Goal: Contribute content: Add original content to the website for others to see

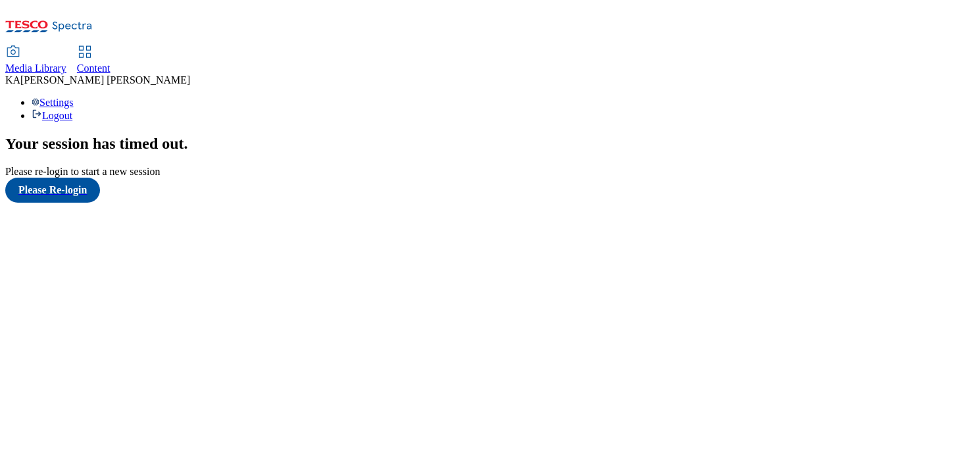
click at [110, 62] on span "Content" at bounding box center [94, 67] width 34 height 11
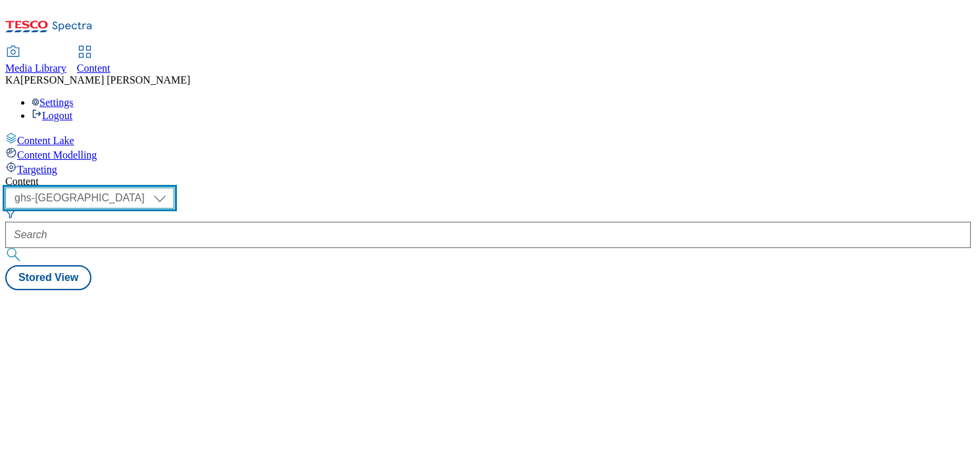
click at [174, 187] on select "ghs-roi ghs-uk" at bounding box center [89, 197] width 169 height 21
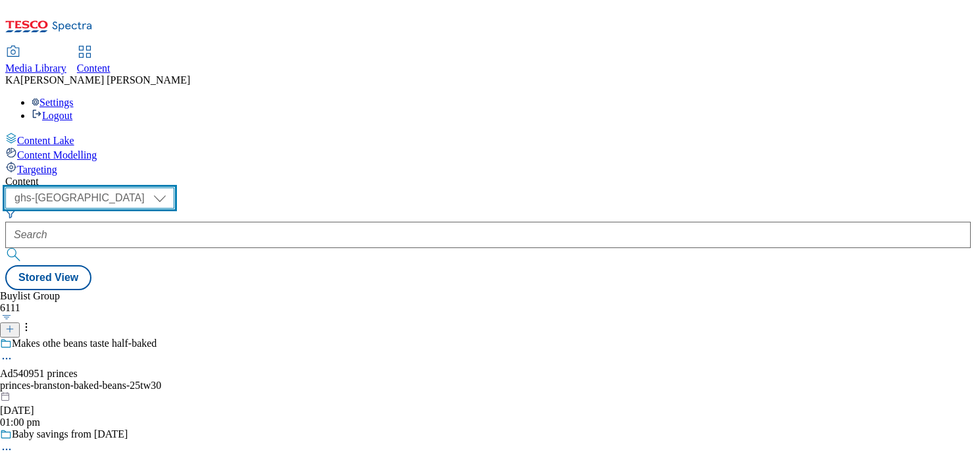
click at [171, 187] on select "ghs-roi ghs-uk" at bounding box center [89, 197] width 169 height 21
click at [174, 187] on select "ghs-roi ghs-uk" at bounding box center [89, 197] width 169 height 21
click at [171, 187] on select "ghs-roi ghs-uk" at bounding box center [89, 197] width 169 height 21
click at [174, 187] on select "ghs-roi ghs-uk" at bounding box center [89, 197] width 169 height 21
select select "ghs-roi"
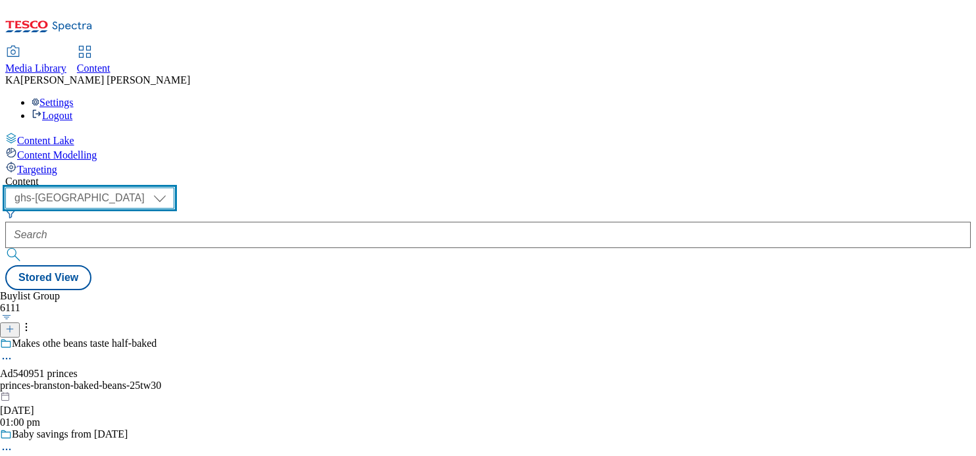
click at [171, 187] on select "ghs-roi ghs-uk" at bounding box center [89, 197] width 169 height 21
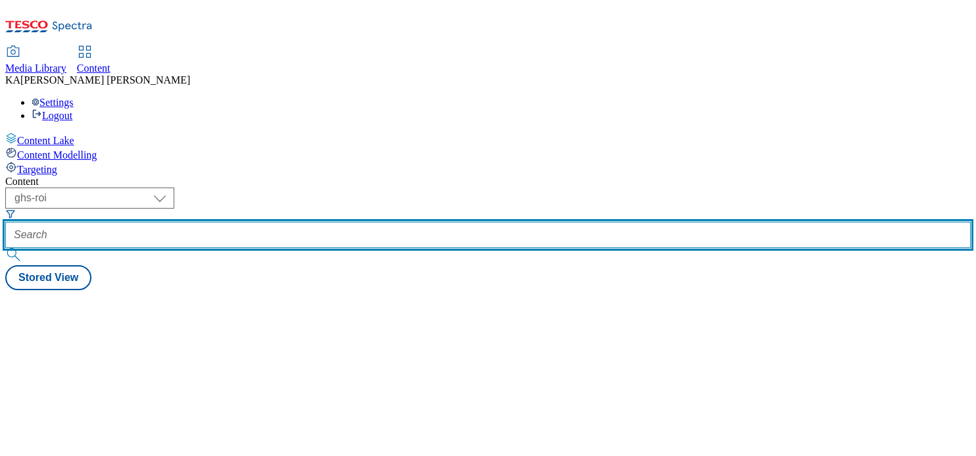
click at [310, 222] on input "text" at bounding box center [487, 235] width 965 height 26
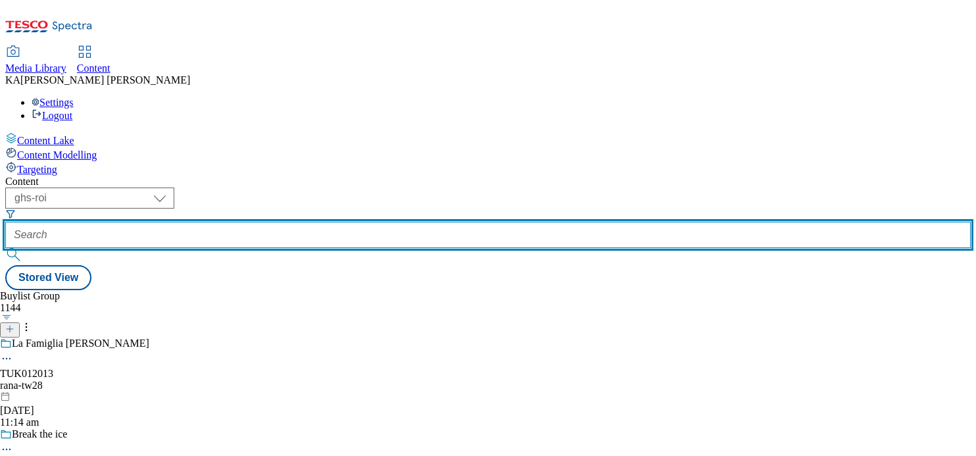
paste input "rascals-nappy-pants-25tw2"
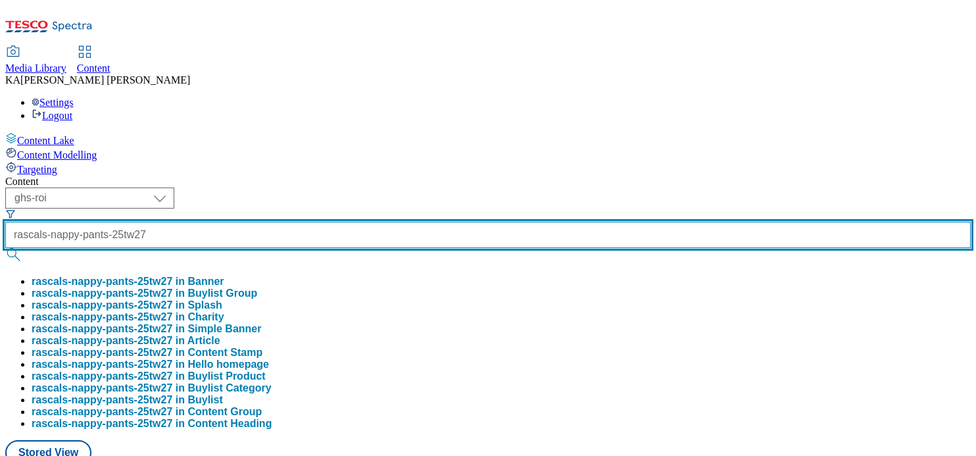
scroll to position [0, 21]
type input "rascals-nappy-pants-25tw27"
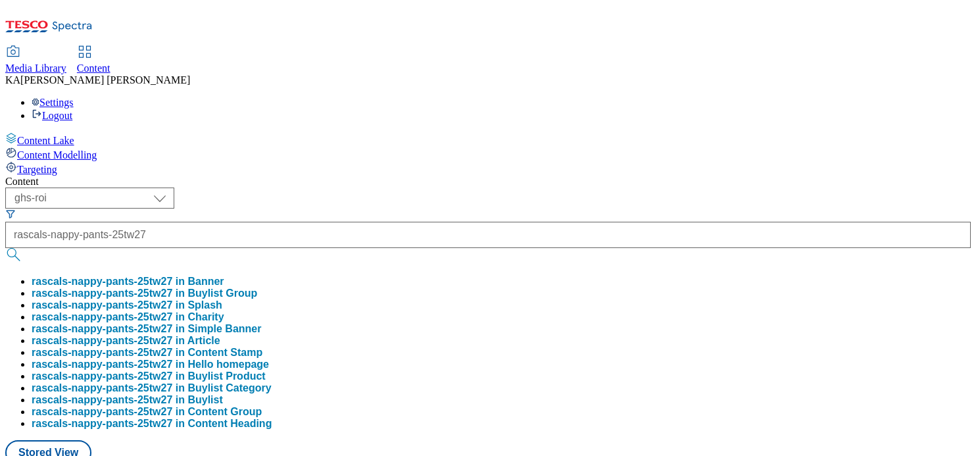
scroll to position [0, 0]
click at [224, 275] on button "rascals-nappy-pants-25tw27 in Banner" at bounding box center [128, 281] width 193 height 12
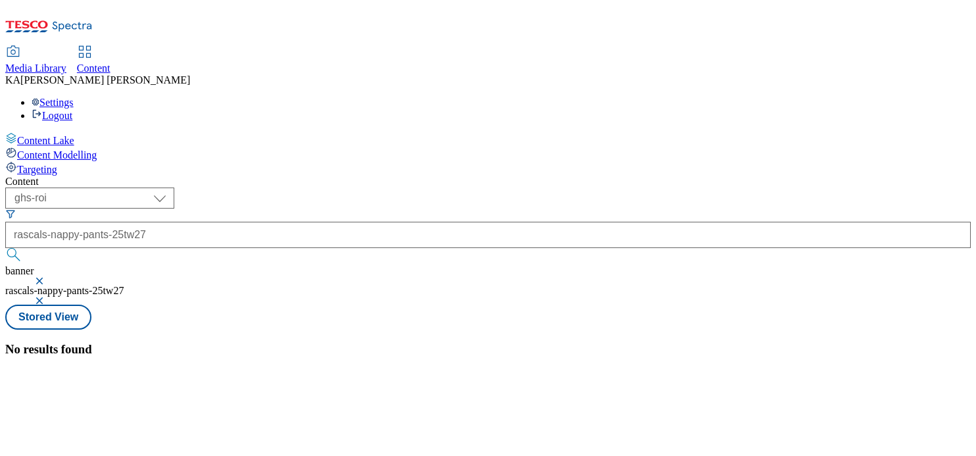
click at [174, 187] on select "ghs-roi ghs-uk" at bounding box center [89, 197] width 169 height 21
select select "ghs-uk"
click at [171, 187] on select "ghs-roi ghs-uk" at bounding box center [89, 197] width 169 height 21
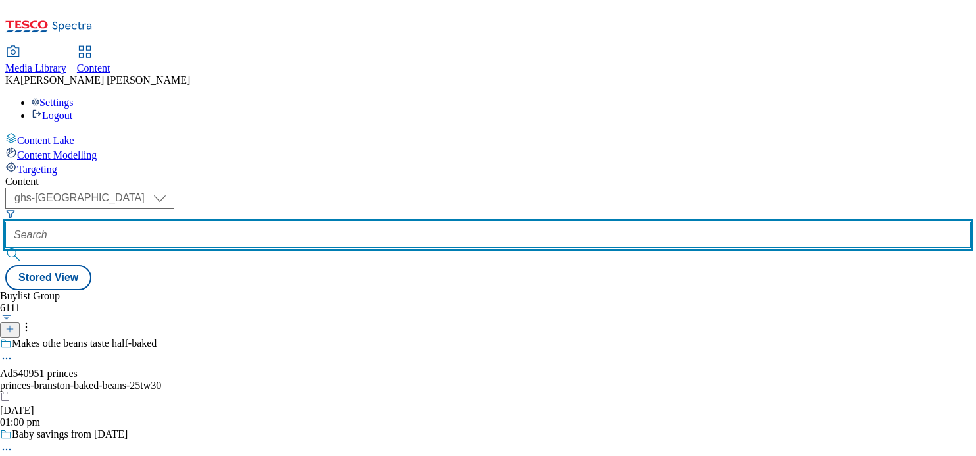
click at [319, 222] on input "text" at bounding box center [487, 235] width 965 height 26
paste input "rascals-nappy-pants-25tw2"
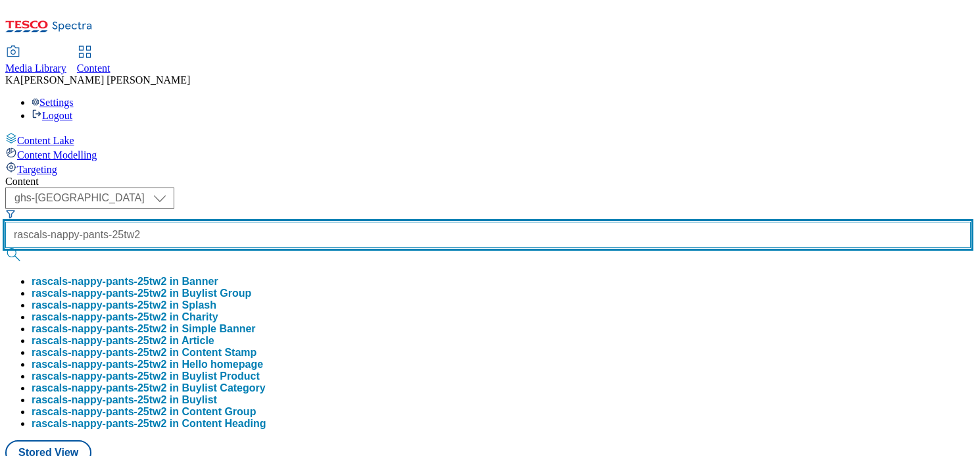
type input "rascals-nappy-pants-25tw2"
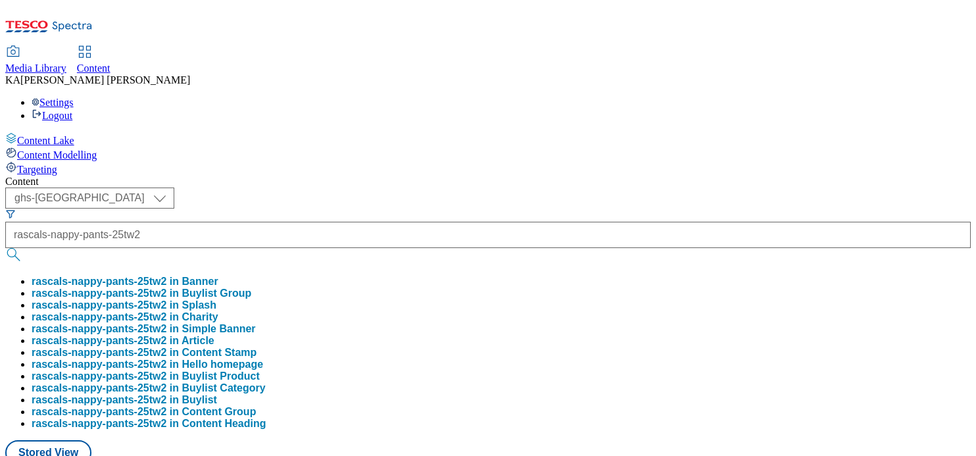
scroll to position [0, 0]
click at [251, 287] on button "rascals-nappy-pants-25tw2 in Buylist Group" at bounding box center [142, 293] width 220 height 12
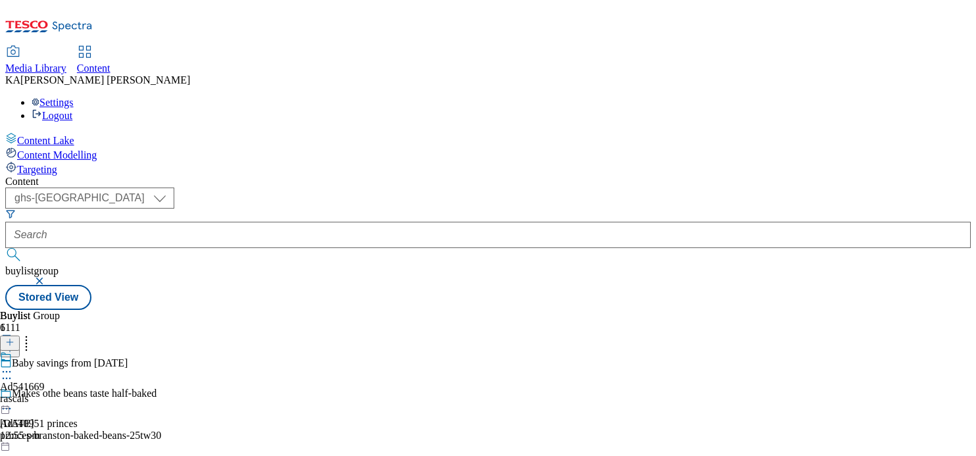
click at [13, 365] on icon at bounding box center [6, 371] width 13 height 13
click at [56, 394] on span "Edit" at bounding box center [48, 399] width 15 height 10
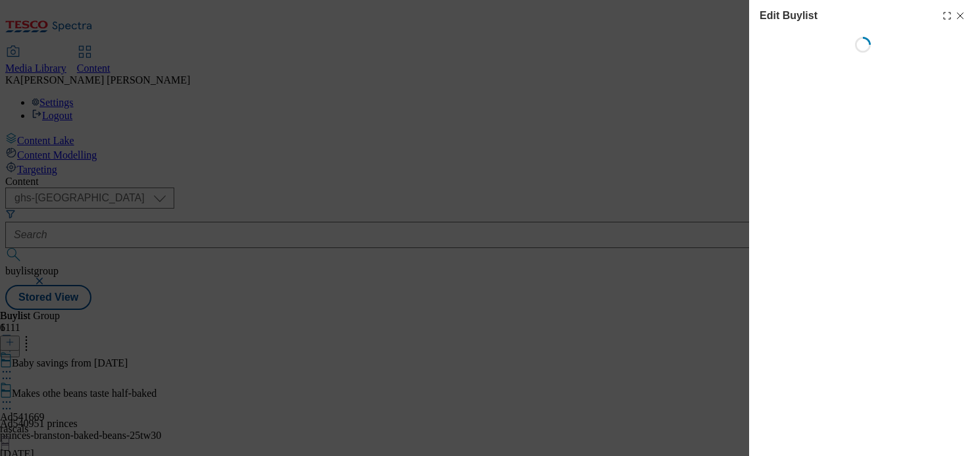
select select "tactical"
select select "supplier funded short term 1-3 weeks"
select select "dunnhumby"
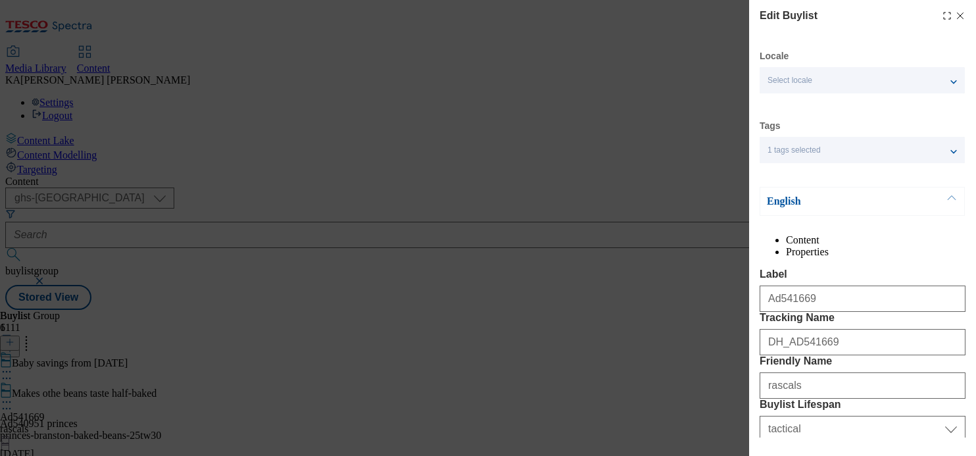
select select "Banner"
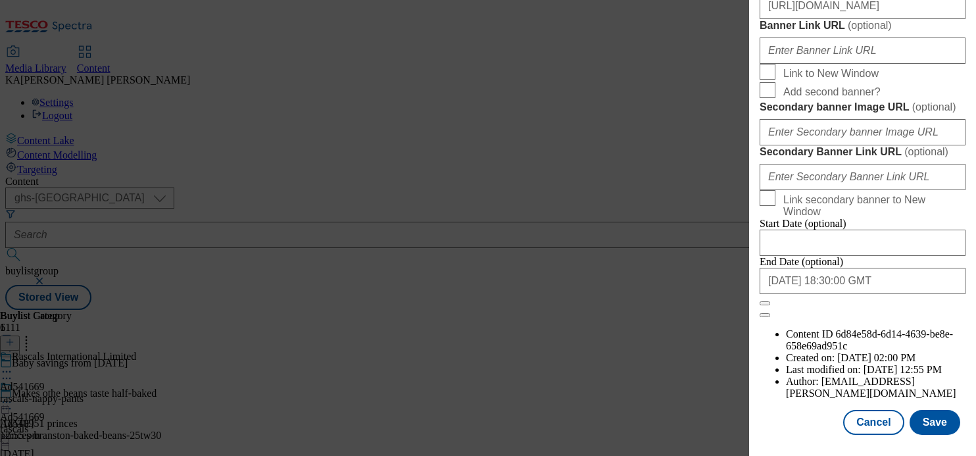
scroll to position [1117, 0]
click at [834, 19] on input "https://digitalcontent.api.tesco.com/v2/media/ghs-mktg/be5f1a00-2f4c-409e-9cb3-…" at bounding box center [862, 6] width 206 height 26
paste input "https://digitalcontent.api.tesco.com/v2/media/ghs-mktg/bbe43a19-7c28-43e6-bff9-…"
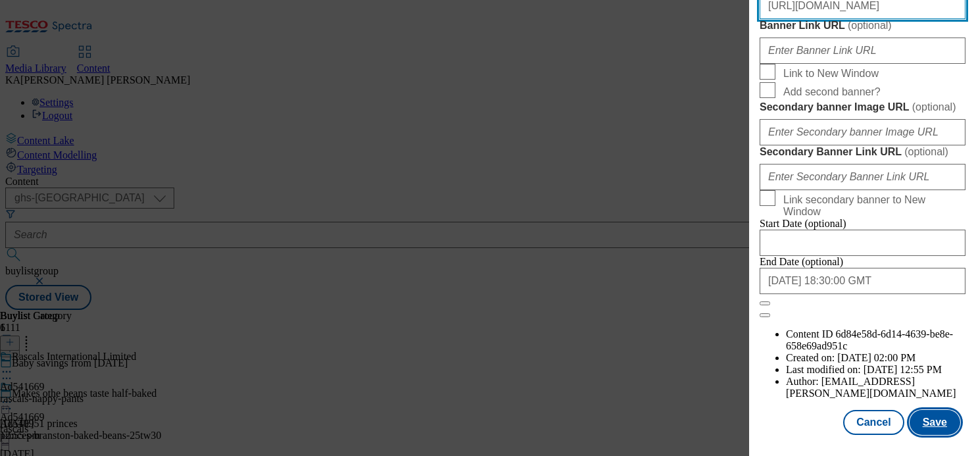
type input "https://digitalcontent.api.tesco.com/v2/media/ghs-mktg/bbe43a19-7c28-43e6-bff9-…"
click at [919, 412] on button "Save" at bounding box center [934, 422] width 51 height 25
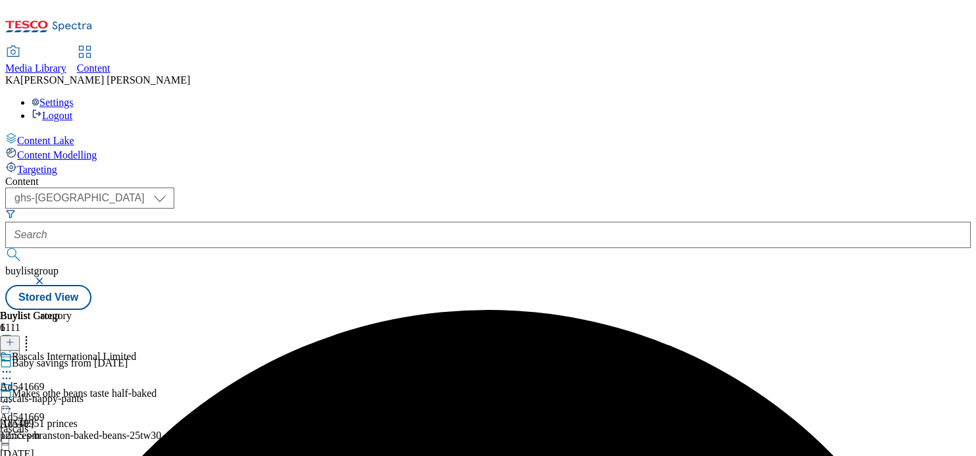
click at [45, 381] on div at bounding box center [22, 396] width 45 height 30
click at [13, 395] on icon at bounding box center [6, 401] width 13 height 13
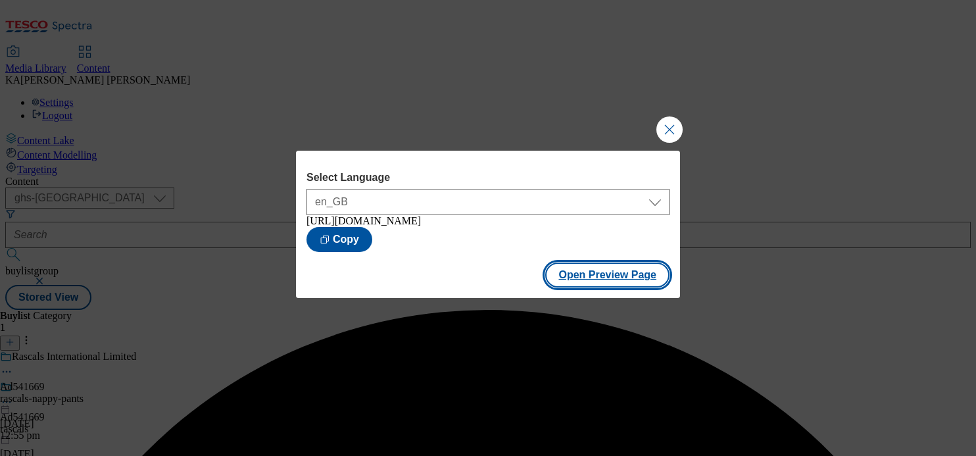
click at [576, 277] on button "Open Preview Page" at bounding box center [607, 274] width 124 height 25
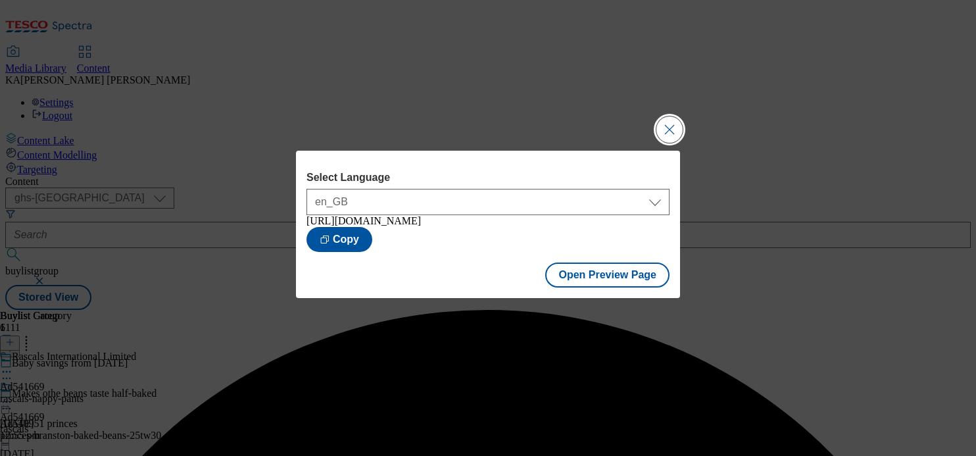
click at [671, 129] on button "Close Modal" at bounding box center [669, 129] width 26 height 26
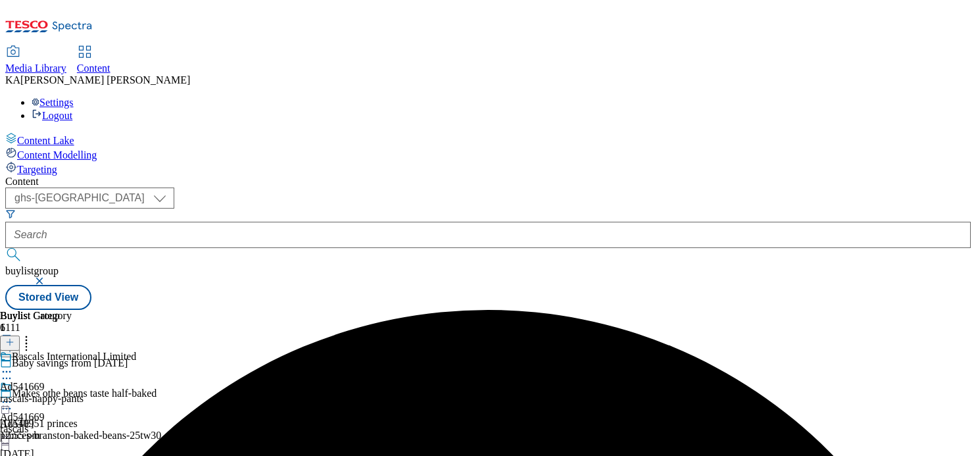
click at [5, 401] on circle at bounding box center [4, 402] width 2 height 2
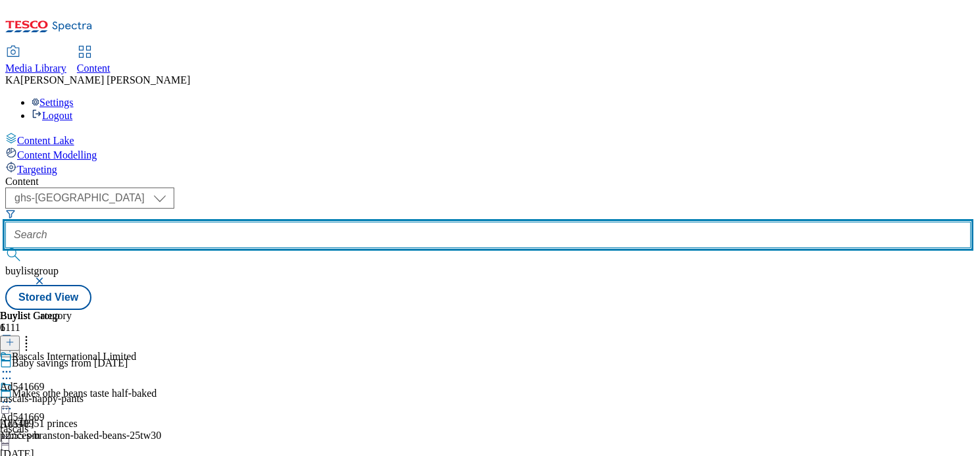
click at [299, 222] on input "text" at bounding box center [487, 235] width 965 height 26
paste input "mondelez-dairylea-25tw27"
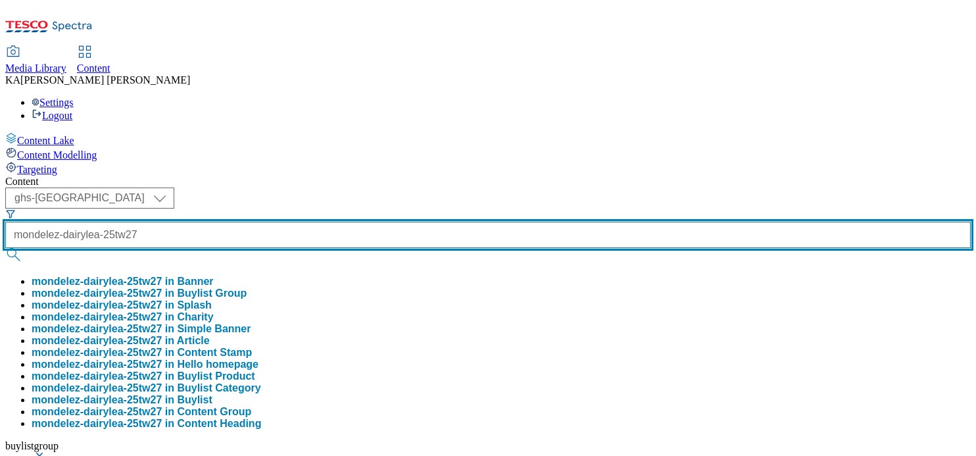
scroll to position [0, 14]
type input "mondelez-dairylea-25tw27"
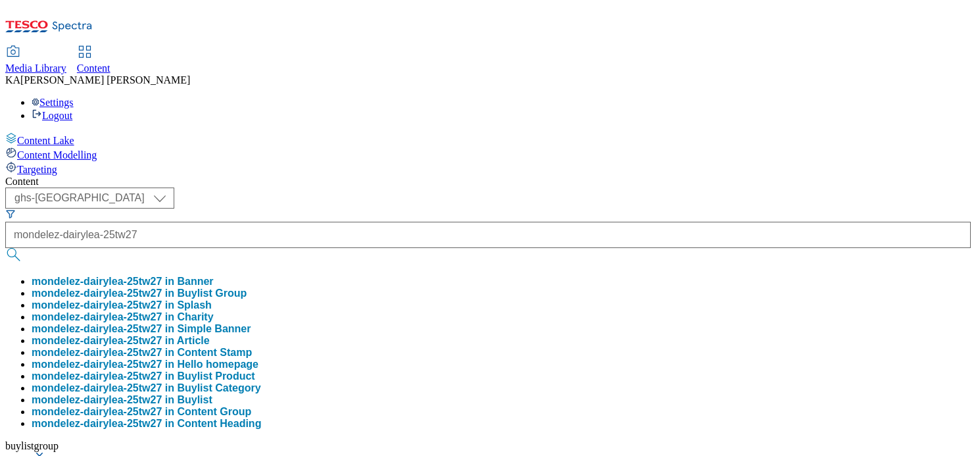
scroll to position [0, 0]
click at [247, 287] on button "mondelez-dairylea-25tw27 in Buylist Group" at bounding box center [139, 293] width 215 height 12
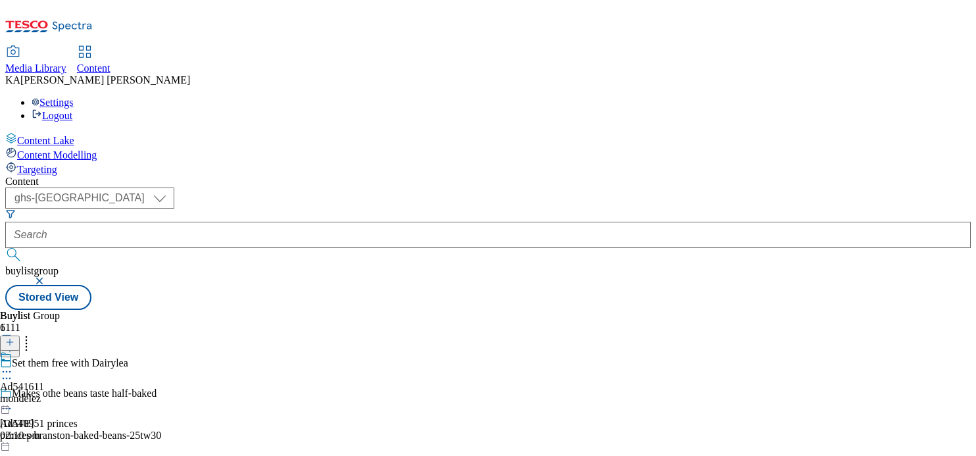
click at [13, 371] on icon at bounding box center [6, 377] width 13 height 13
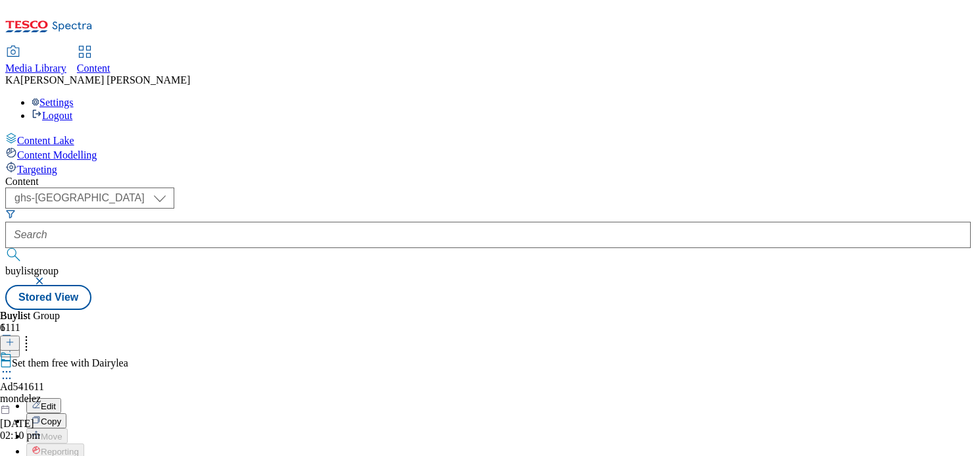
click at [13, 365] on icon at bounding box center [6, 371] width 13 height 13
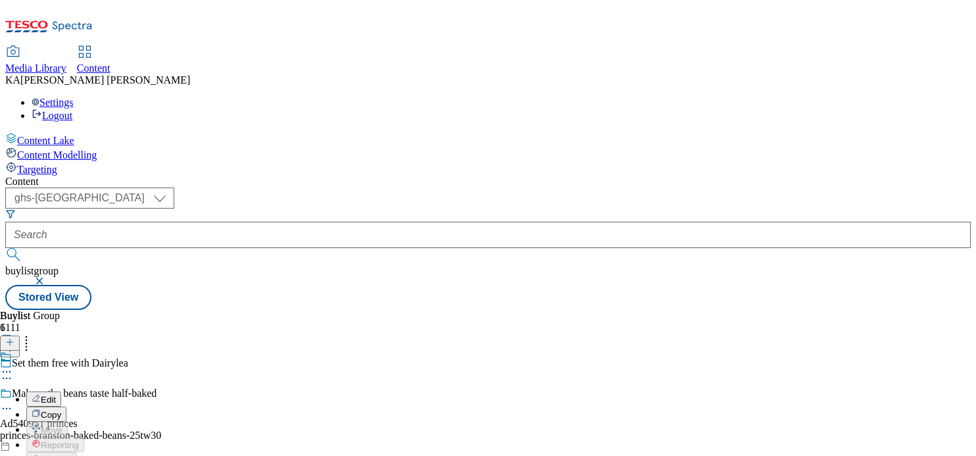
click at [56, 394] on span "Edit" at bounding box center [48, 399] width 15 height 10
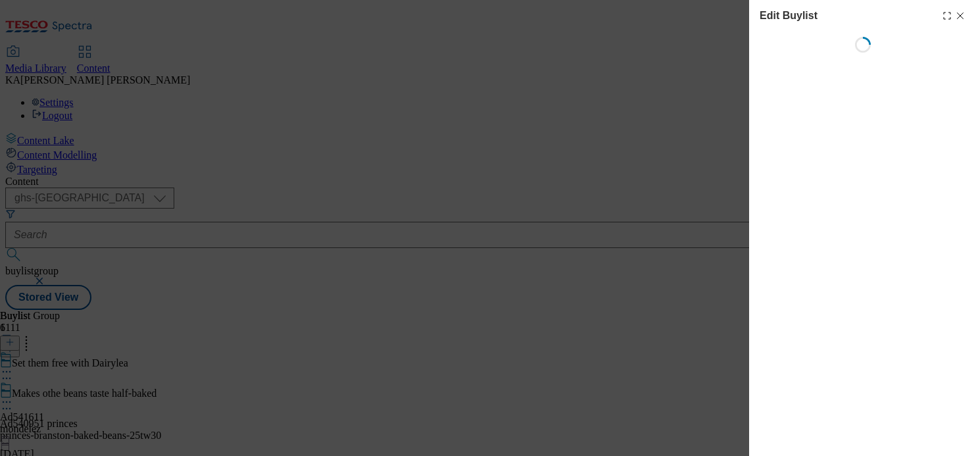
select select "tactical"
select select "supplier funded short term 1-3 weeks"
select select "dunnhumby"
select select "Banner"
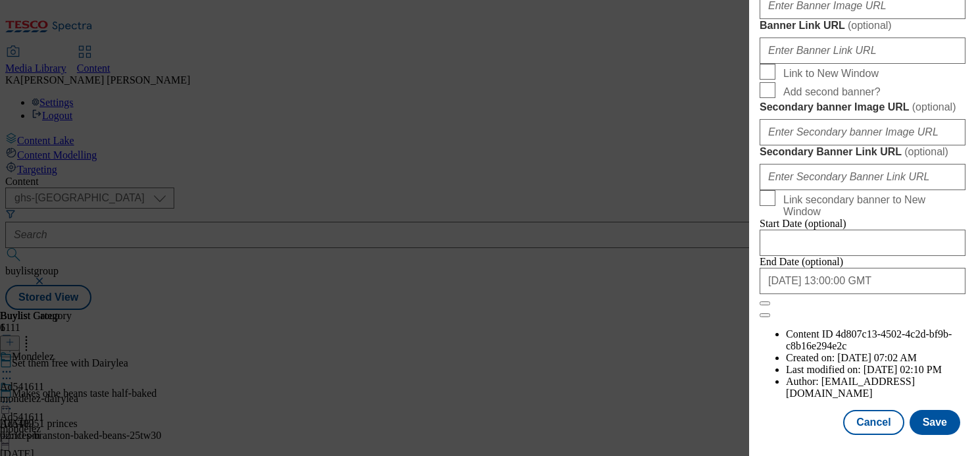
scroll to position [1236, 0]
click at [789, 19] on input "Banner Image URL ( optional )" at bounding box center [862, 6] width 206 height 26
paste input "https://digitalcontent.api.tesco.com/v2/media/ghs-mktg/480c7b43-909a-47cc-b2b5-…"
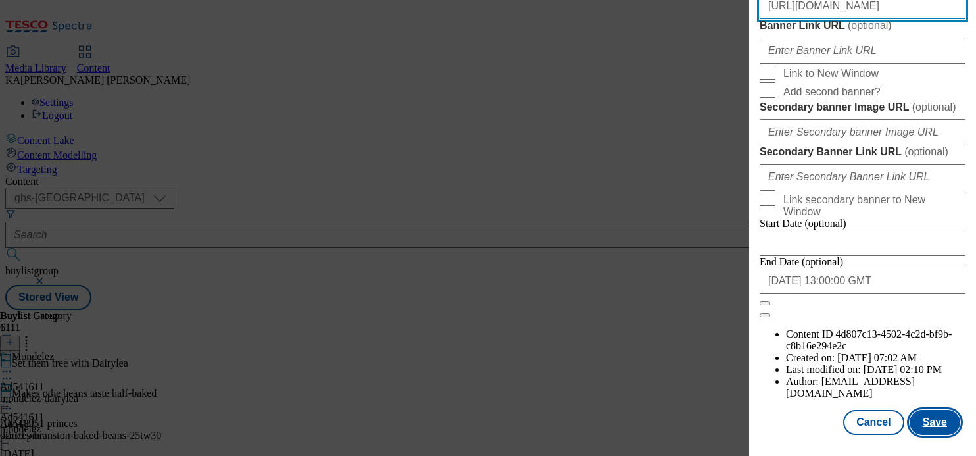
type input "https://digitalcontent.api.tesco.com/v2/media/ghs-mktg/480c7b43-909a-47cc-b2b5-…"
click at [928, 419] on button "Save" at bounding box center [934, 422] width 51 height 25
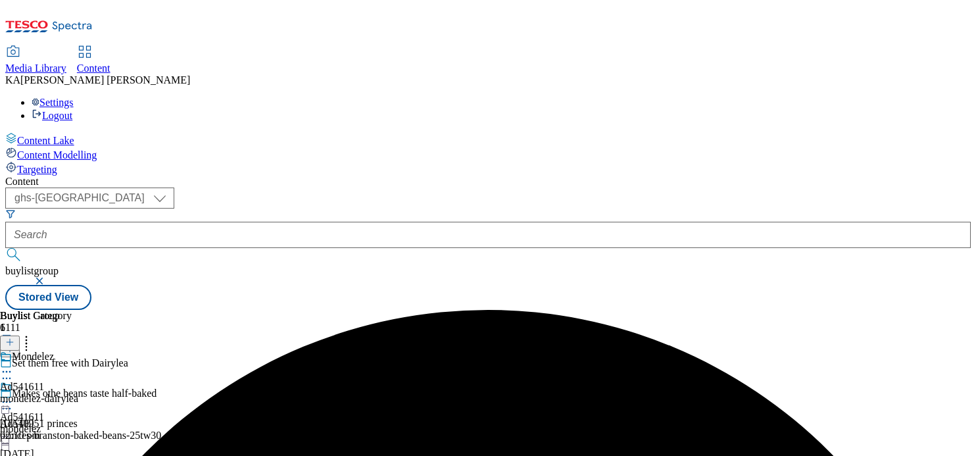
click at [13, 395] on icon at bounding box center [6, 401] width 13 height 13
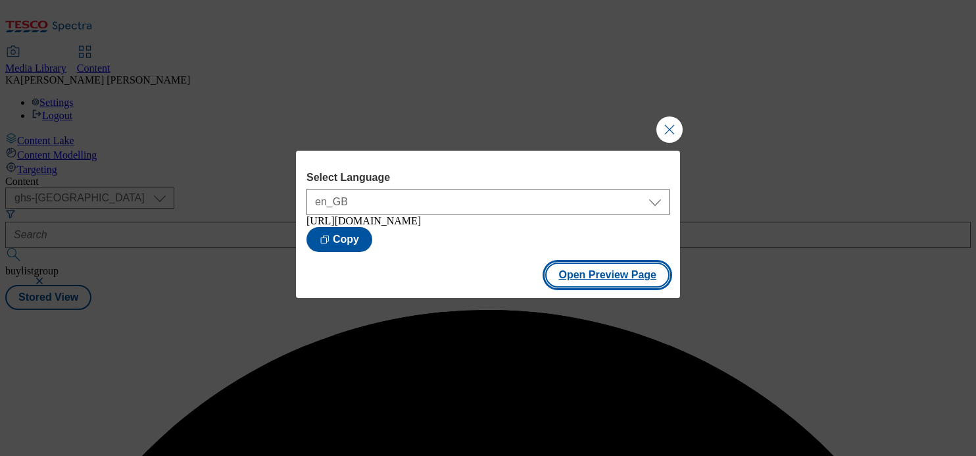
click at [578, 287] on button "Open Preview Page" at bounding box center [607, 274] width 124 height 25
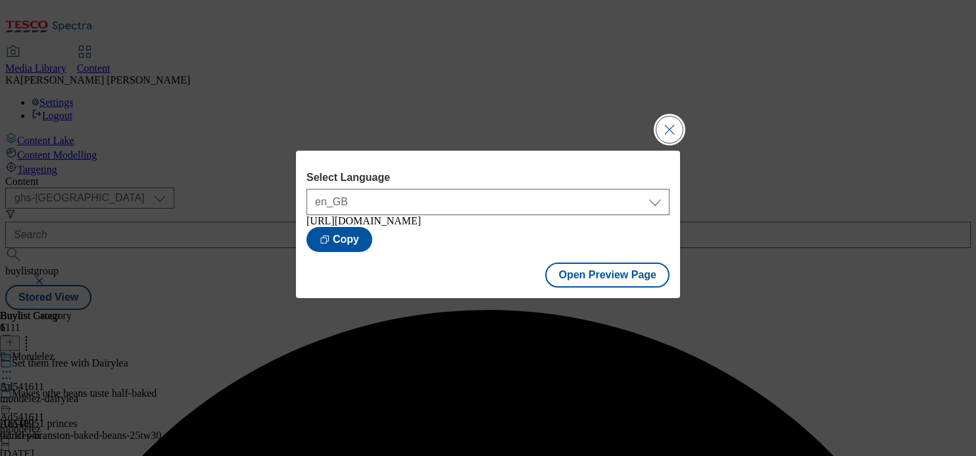
click at [673, 120] on button "Close Modal" at bounding box center [669, 129] width 26 height 26
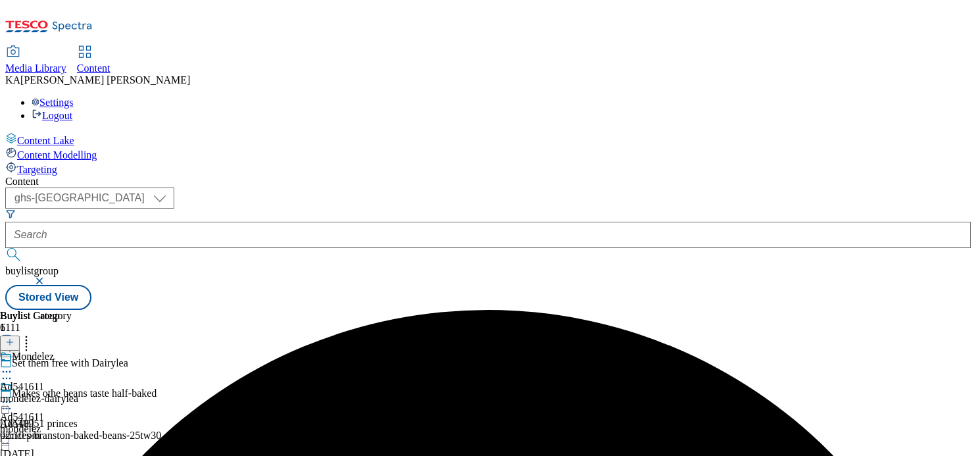
click at [13, 395] on icon at bounding box center [6, 401] width 13 height 13
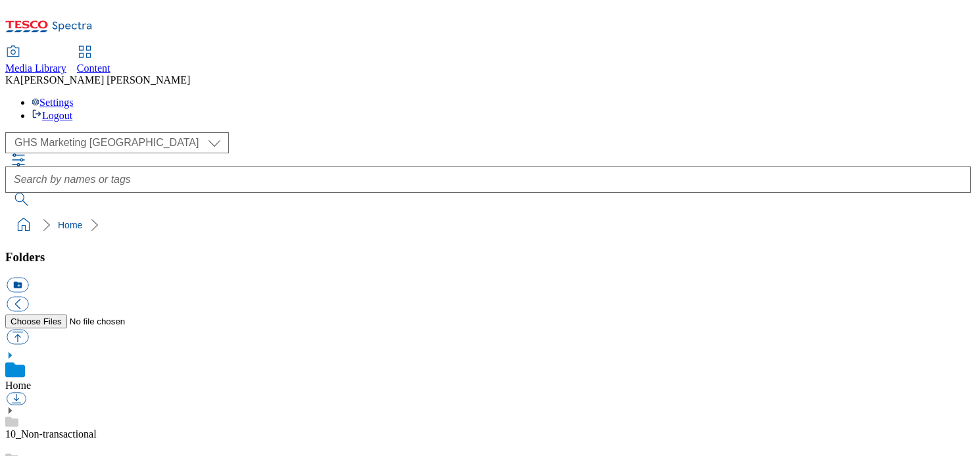
scroll to position [172, 0]
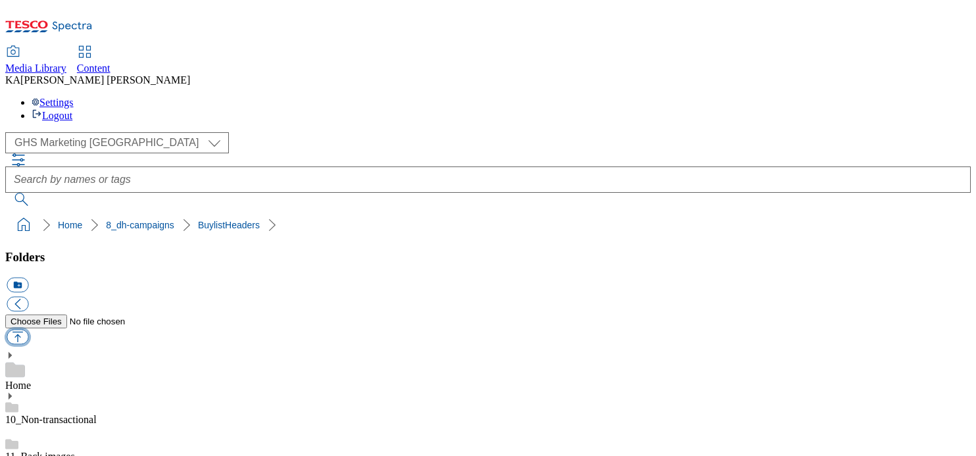
click at [28, 329] on button "button" at bounding box center [18, 336] width 22 height 15
type input "C:\fakepath\1756725497846-ad541669_Rascals_LegoBrand_H_1184x333_V4.jpg"
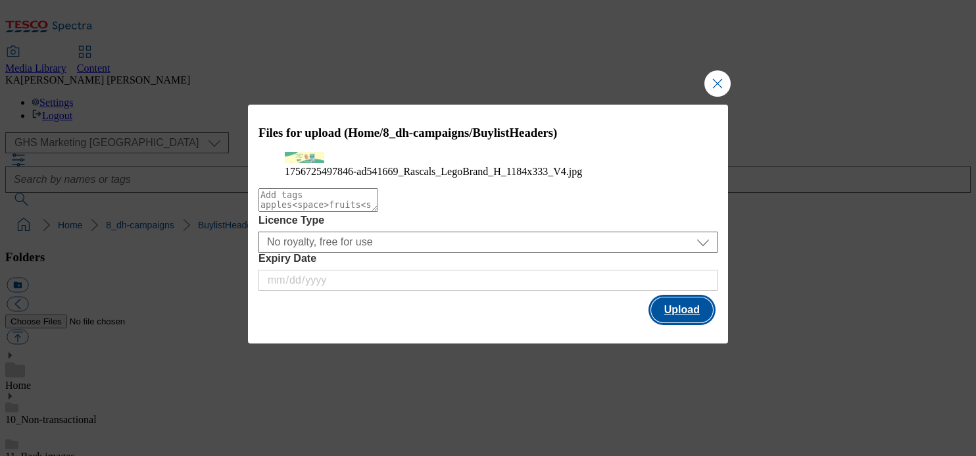
click at [680, 322] on button "Upload" at bounding box center [682, 309] width 62 height 25
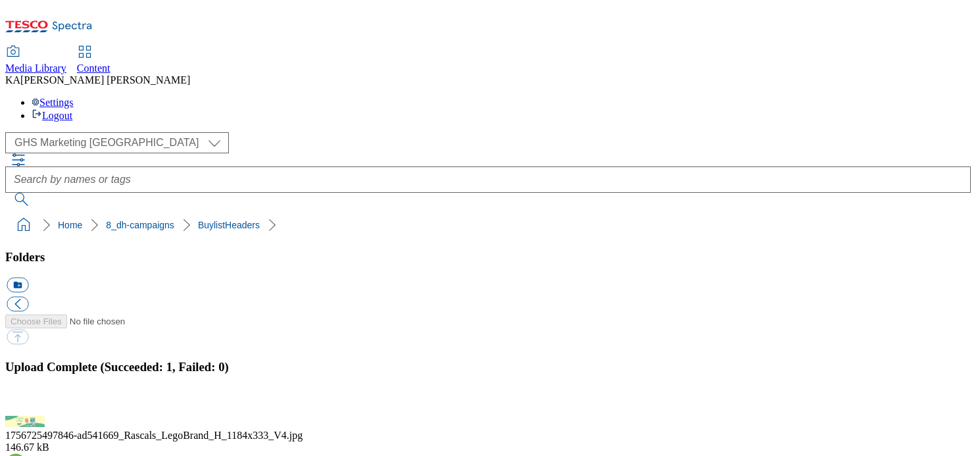
click at [26, 402] on button "button" at bounding box center [17, 408] width 20 height 12
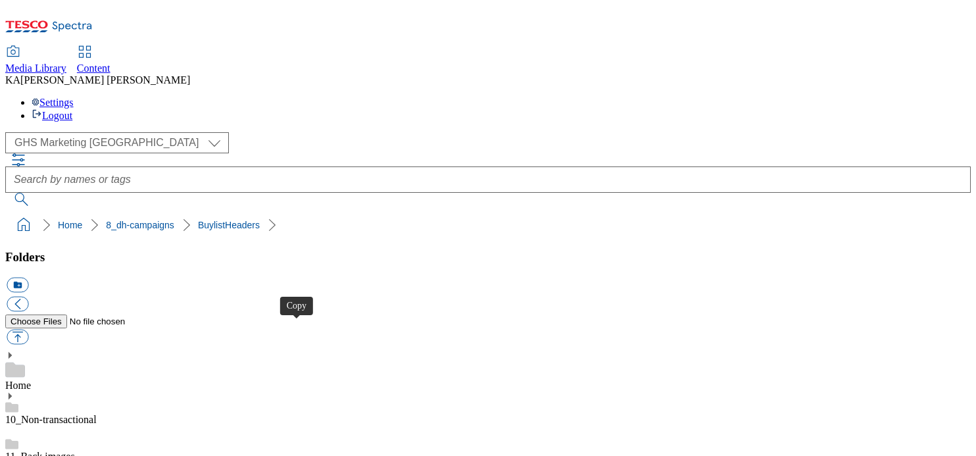
click at [28, 329] on button "button" at bounding box center [18, 336] width 22 height 15
type input "C:\fakepath\1756714709513-ad541611_Mondelez_Dairylea_LegoBrand_H_1184x333_V4.jpg"
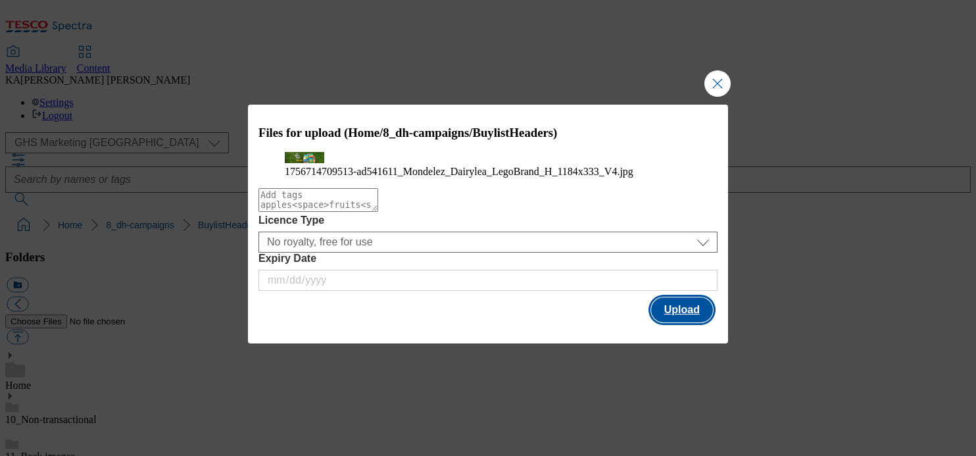
click at [684, 322] on button "Upload" at bounding box center [682, 309] width 62 height 25
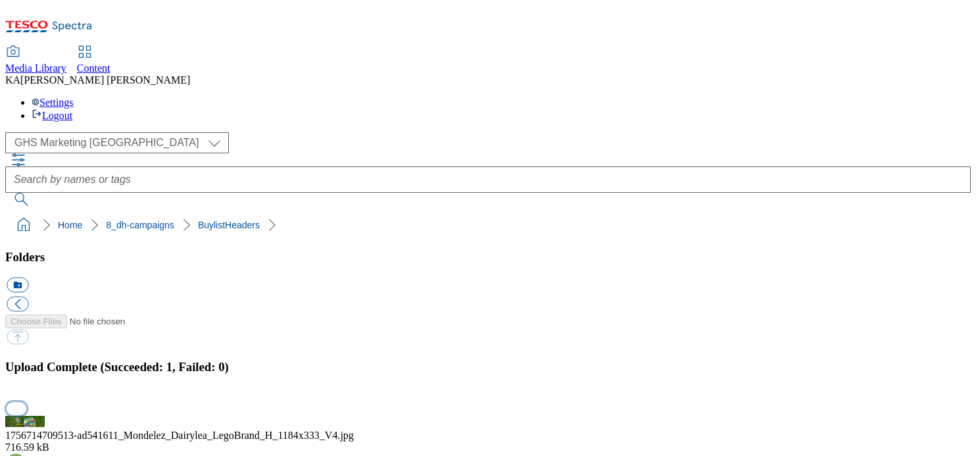
click at [26, 402] on button "button" at bounding box center [17, 408] width 20 height 12
